Goal: Task Accomplishment & Management: Manage account settings

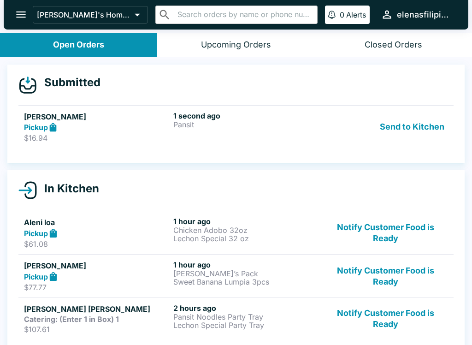
click at [44, 134] on p "$16.94" at bounding box center [97, 137] width 146 height 9
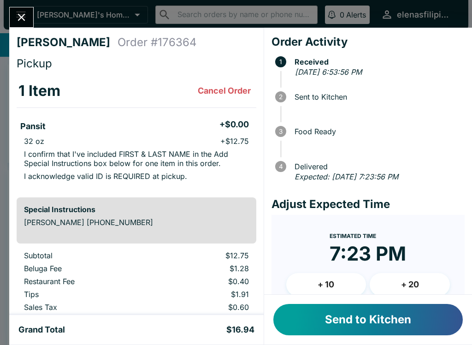
click at [302, 312] on button "Send to Kitchen" at bounding box center [369, 319] width 190 height 31
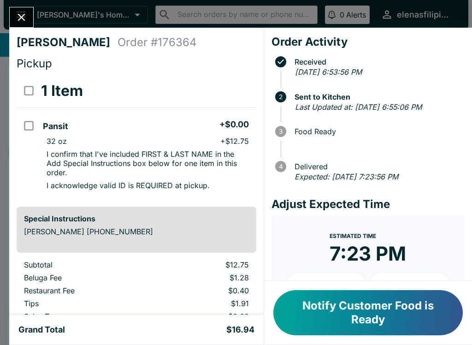
click at [377, 306] on button "Notify Customer Food is Ready" at bounding box center [369, 312] width 190 height 45
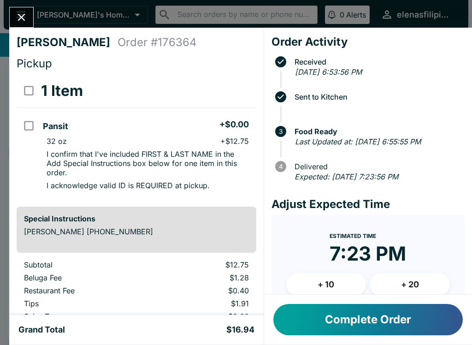
click at [20, 12] on icon "Close" at bounding box center [21, 17] width 12 height 12
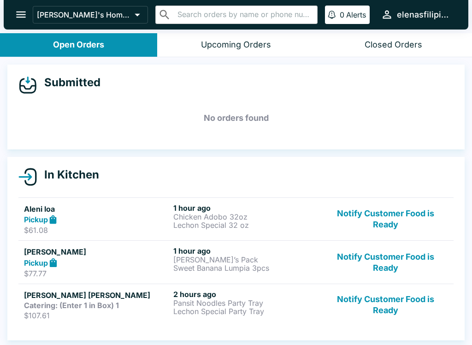
click at [376, 225] on button "Notify Customer Food is Ready" at bounding box center [385, 219] width 125 height 32
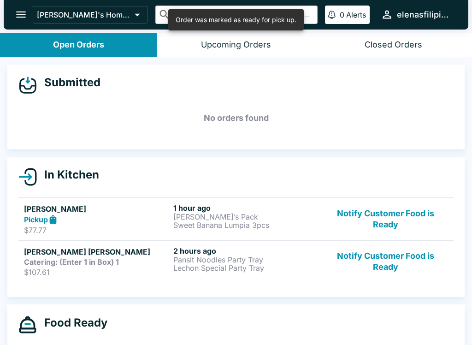
click at [354, 226] on button "Notify Customer Food is Ready" at bounding box center [385, 219] width 125 height 32
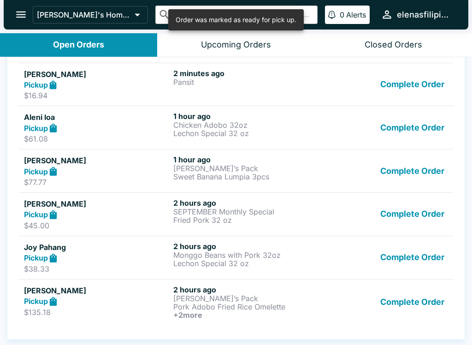
scroll to position [1, 0]
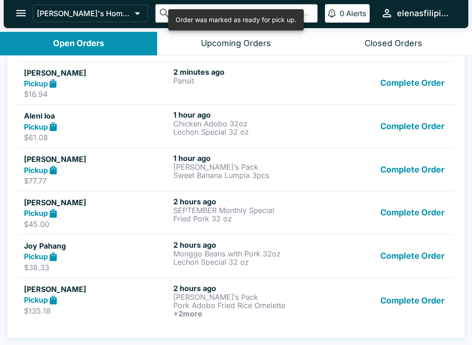
click at [413, 295] on button "Complete Order" at bounding box center [413, 301] width 72 height 34
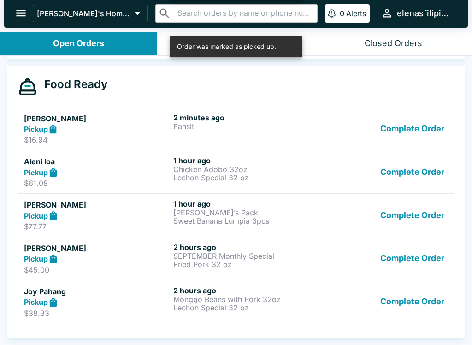
click at [414, 299] on button "Complete Order" at bounding box center [413, 302] width 72 height 32
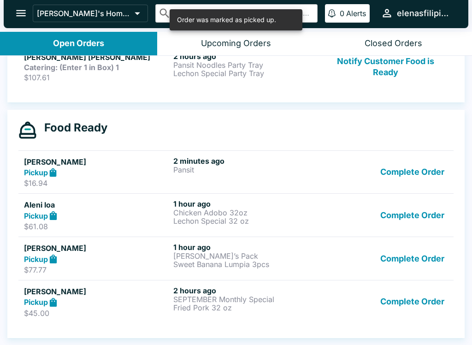
click at [409, 294] on button "Complete Order" at bounding box center [413, 302] width 72 height 32
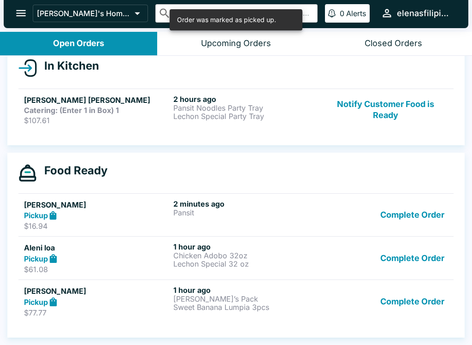
scroll to position [91, 0]
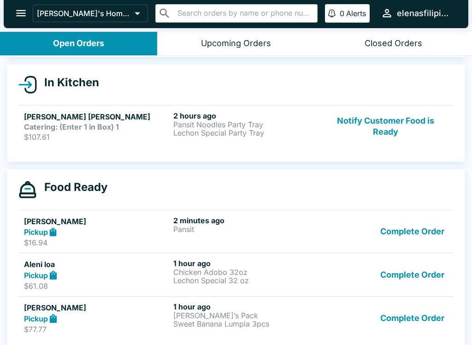
click at [405, 276] on button "Complete Order" at bounding box center [413, 275] width 72 height 32
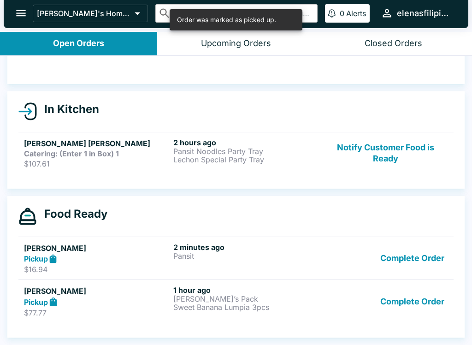
click at [391, 302] on button "Complete Order" at bounding box center [413, 302] width 72 height 32
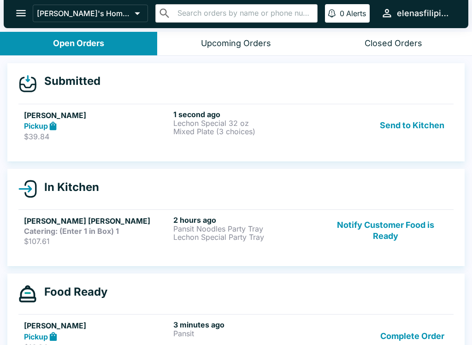
scroll to position [0, 0]
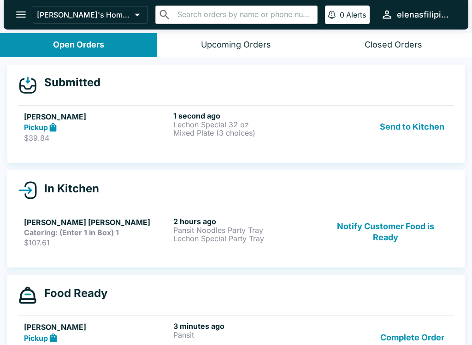
click at [32, 119] on h5 "[PERSON_NAME]" at bounding box center [97, 116] width 146 height 11
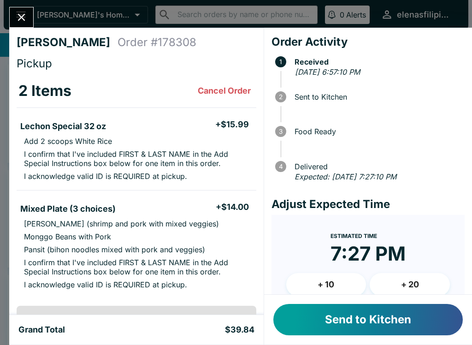
click at [301, 327] on button "Send to Kitchen" at bounding box center [369, 319] width 190 height 31
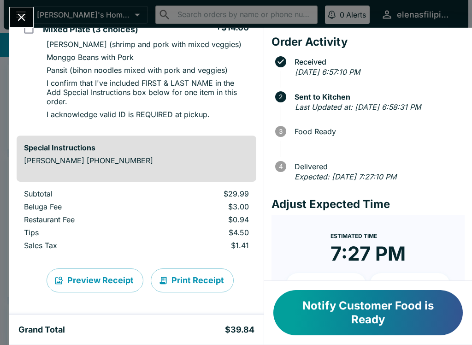
scroll to position [189, 0]
click at [343, 317] on button "Notify Customer Food is Ready" at bounding box center [369, 312] width 190 height 45
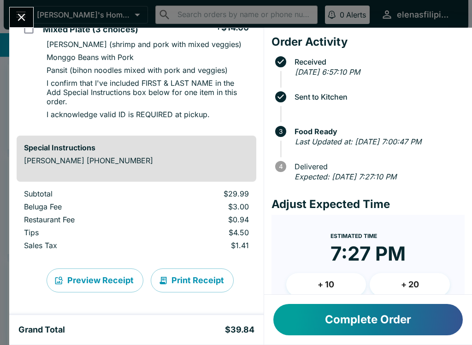
click at [18, 0] on div "[PERSON_NAME] Order # 178308 Pickup 2 Items Lechon Special 32 oz + $15.99 Add 2…" at bounding box center [236, 172] width 472 height 345
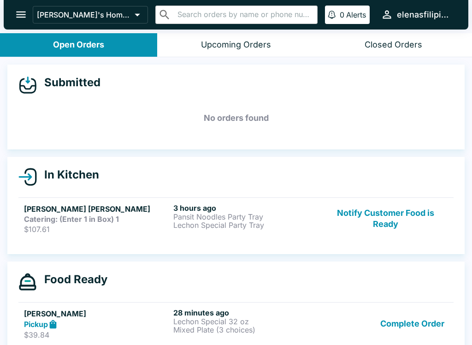
click at [221, 223] on p "Lechon Special Party Tray" at bounding box center [246, 225] width 146 height 8
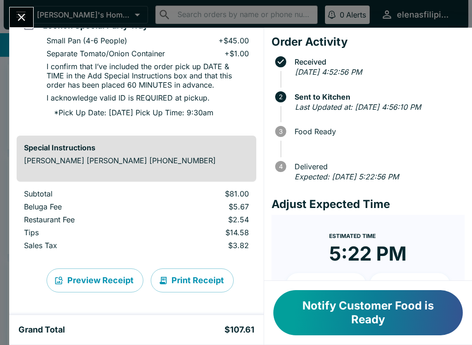
scroll to position [232, 0]
click at [371, 321] on button "Notify Customer Food is Ready" at bounding box center [369, 312] width 190 height 45
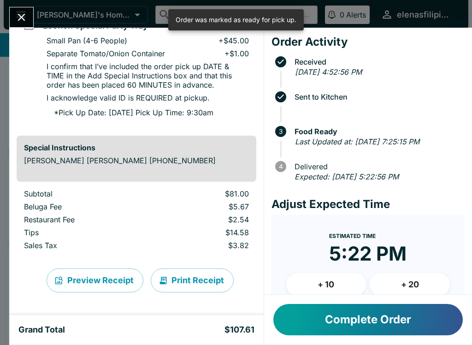
click at [377, 322] on button "Complete Order" at bounding box center [369, 319] width 190 height 31
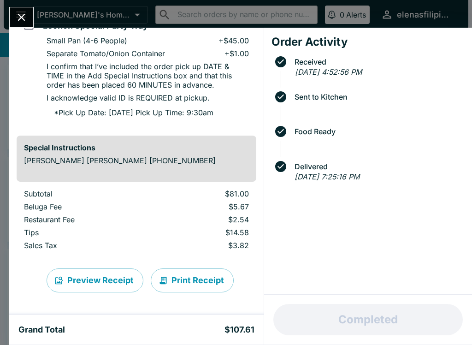
click at [15, 12] on icon "Close" at bounding box center [21, 17] width 12 height 12
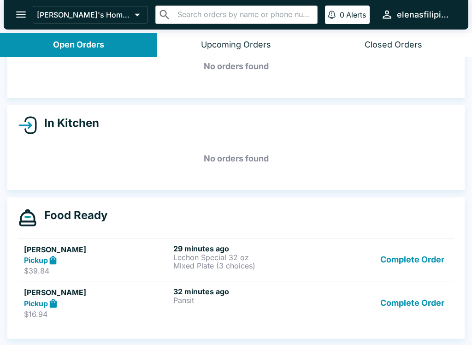
click at [394, 258] on button "Complete Order" at bounding box center [413, 260] width 72 height 32
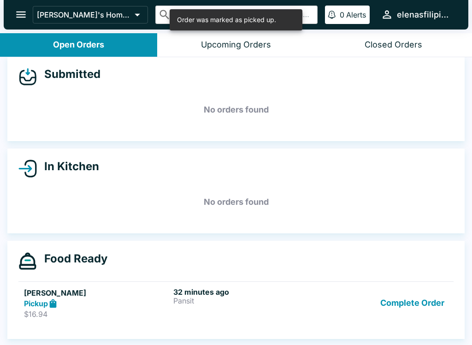
scroll to position [8, 0]
click at [406, 288] on button "Complete Order" at bounding box center [413, 303] width 72 height 32
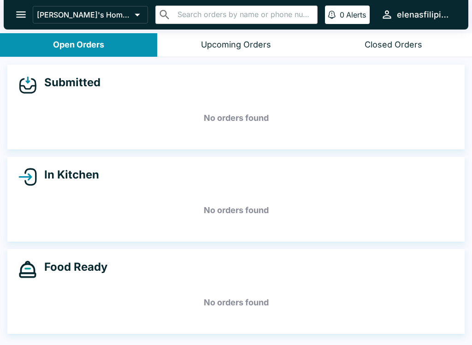
click at [19, 15] on icon "open drawer" at bounding box center [21, 15] width 10 height 6
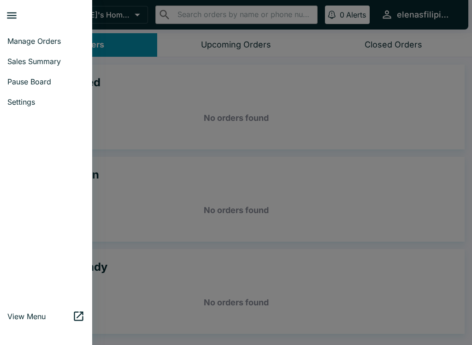
click at [34, 61] on span "Sales Summary" at bounding box center [46, 61] width 78 height 9
select select "03:00"
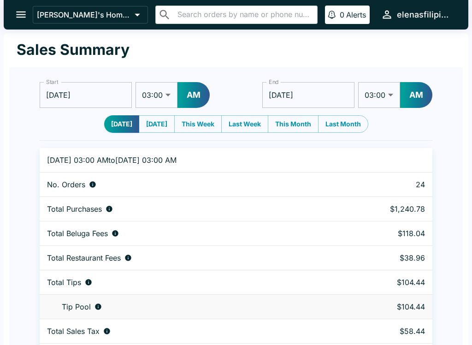
click at [16, 4] on button "open drawer" at bounding box center [21, 15] width 24 height 24
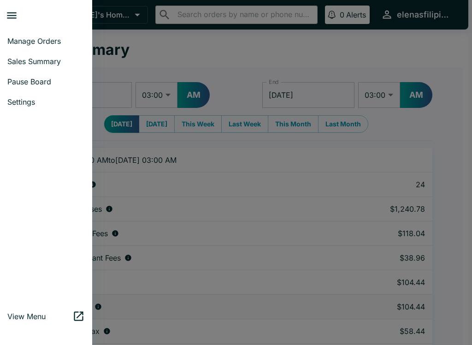
click at [36, 41] on span "Manage Orders" at bounding box center [46, 40] width 78 height 9
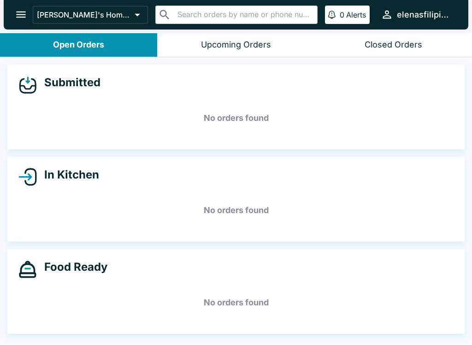
click at [86, 22] on button "[PERSON_NAME]'s Home of the Finest Filipino Foods" at bounding box center [90, 15] width 115 height 18
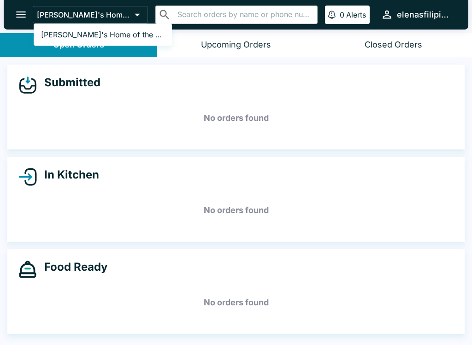
click at [55, 27] on link "[PERSON_NAME]'s Home of the Finest Filipino Foods" at bounding box center [103, 34] width 138 height 15
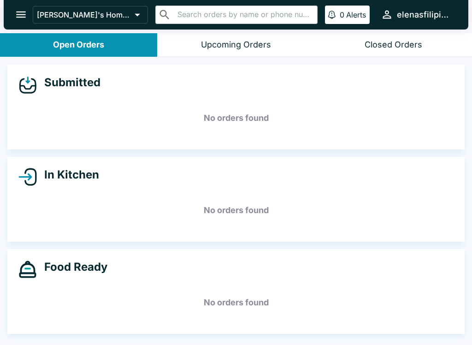
click at [45, 45] on button "Open Orders" at bounding box center [78, 45] width 157 height 24
click at [27, 21] on button "open drawer" at bounding box center [21, 15] width 24 height 24
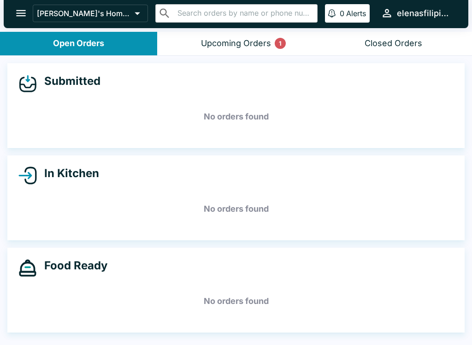
click at [407, 49] on button "Closed Orders" at bounding box center [393, 44] width 157 height 24
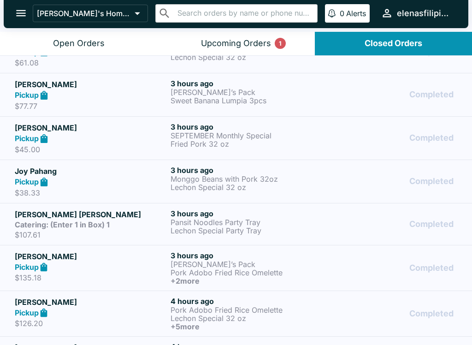
scroll to position [112, 0]
click at [204, 219] on p "Pansit Noodles Party Tray" at bounding box center [247, 223] width 152 height 8
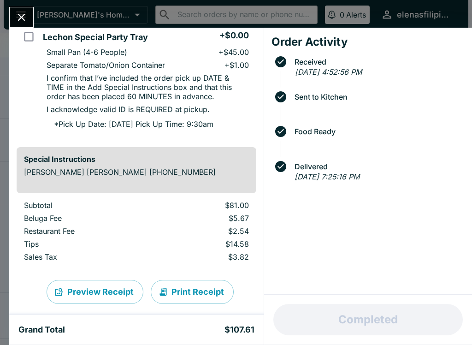
scroll to position [220, 0]
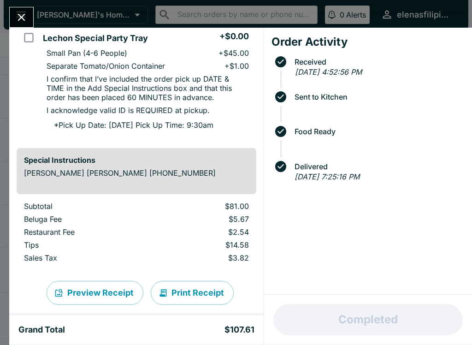
click at [19, 16] on icon "Close" at bounding box center [21, 17] width 12 height 12
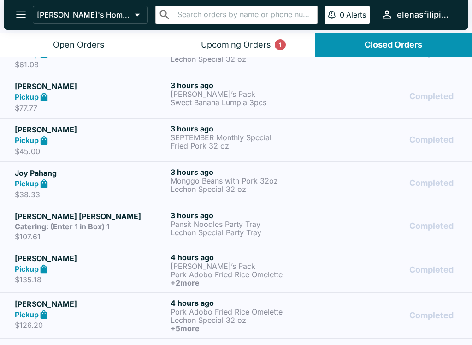
click at [78, 33] on button "Open Orders" at bounding box center [78, 45] width 157 height 24
